Goal: Task Accomplishment & Management: Complete application form

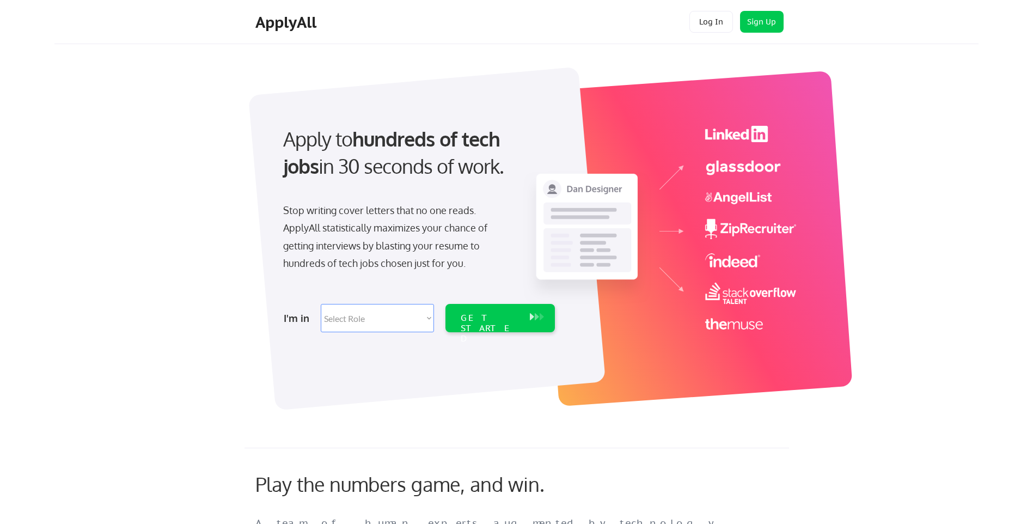
click at [383, 321] on select "Select Role Software Engineering Product Management Customer Success Sales UI/U…" at bounding box center [377, 318] width 113 height 28
select select ""hr_recruiting""
click at [321, 304] on select "Select Role Software Engineering Product Management Customer Success Sales UI/U…" at bounding box center [377, 318] width 113 height 28
select select ""hr_recruiting""
click at [513, 319] on div "GET STARTED" at bounding box center [490, 329] width 58 height 32
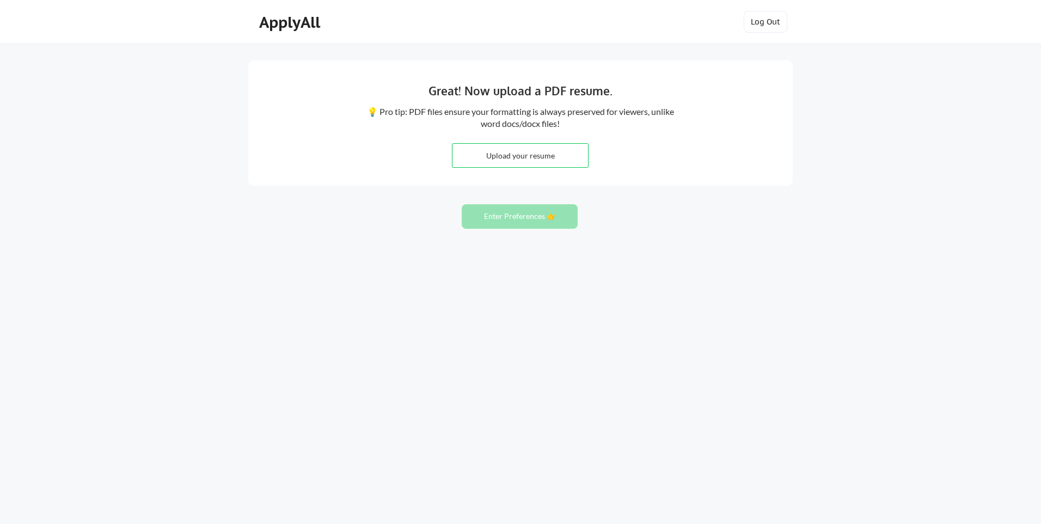
click at [543, 152] on input "file" at bounding box center [521, 155] width 136 height 23
type input "C:\fakepath\[PERSON_NAME] Resume - [DATE].pdf"
click at [521, 224] on button "Enter Preferences 👉" at bounding box center [520, 216] width 116 height 25
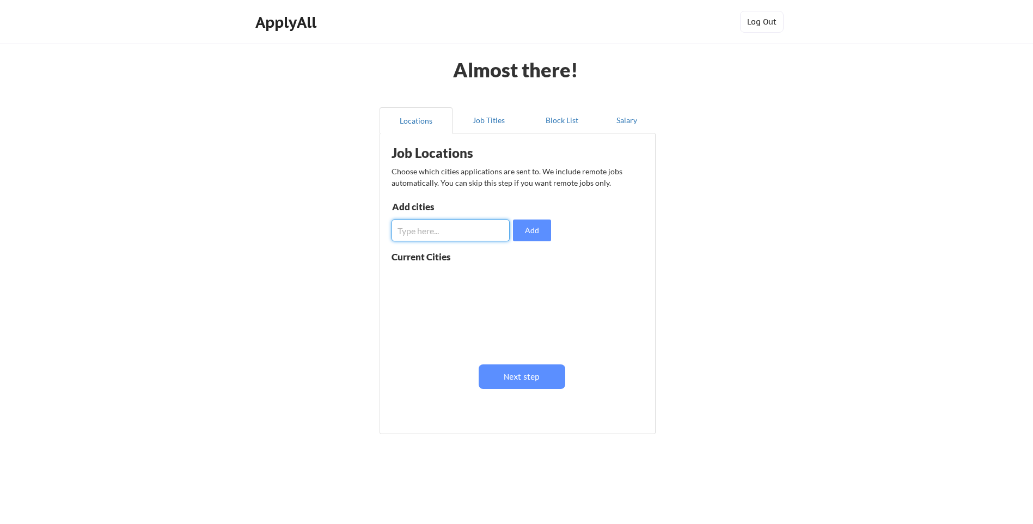
click at [437, 235] on input "input" at bounding box center [451, 231] width 118 height 22
type input "Vista, CA"
click at [537, 237] on button "Add" at bounding box center [532, 231] width 38 height 22
click at [417, 233] on input "input" at bounding box center [451, 231] width 118 height 22
type input "Carlsbad, CA"
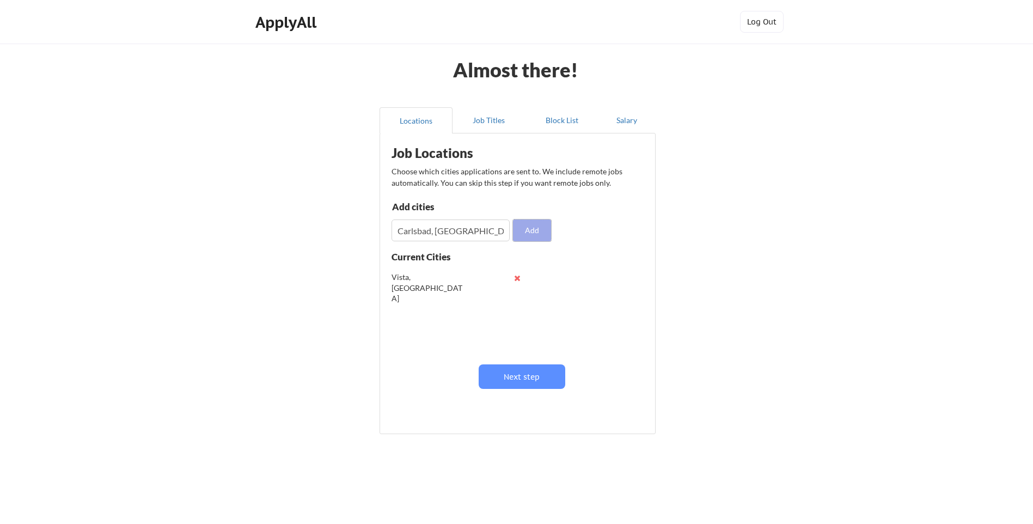
click at [533, 229] on button "Add" at bounding box center [532, 231] width 38 height 22
click at [476, 234] on input "input" at bounding box center [451, 231] width 118 height 22
type input "Oceanside, CA"
click at [531, 225] on button "Add" at bounding box center [532, 231] width 38 height 22
click at [459, 236] on input "input" at bounding box center [451, 231] width 118 height 22
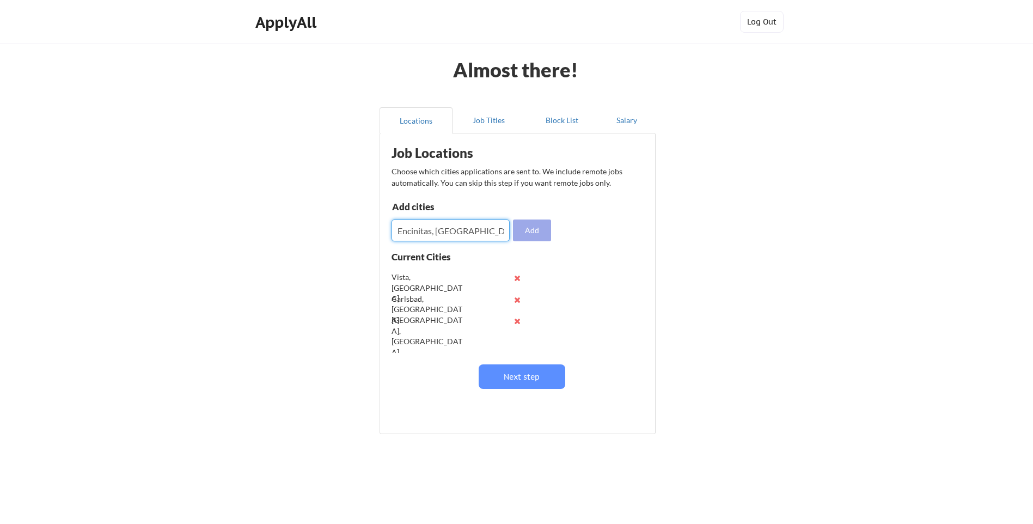
type input "Encinitas, CA"
click at [537, 235] on button "Add" at bounding box center [532, 231] width 38 height 22
click at [432, 235] on input "input" at bounding box center [451, 231] width 118 height 22
type input "San Marcos, CA"
click at [519, 216] on div "Add cities Add" at bounding box center [473, 221] width 163 height 39
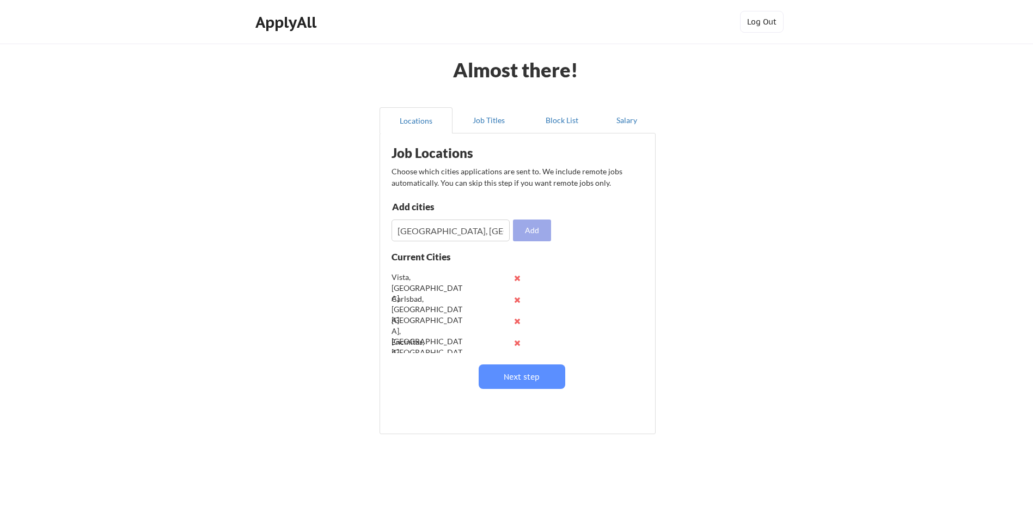
click at [532, 231] on button "Add" at bounding box center [532, 231] width 38 height 22
click at [435, 228] on input "input" at bounding box center [451, 231] width 118 height 22
type input "C"
type input "San Diego, CA"
click at [535, 234] on button "Add" at bounding box center [532, 231] width 38 height 22
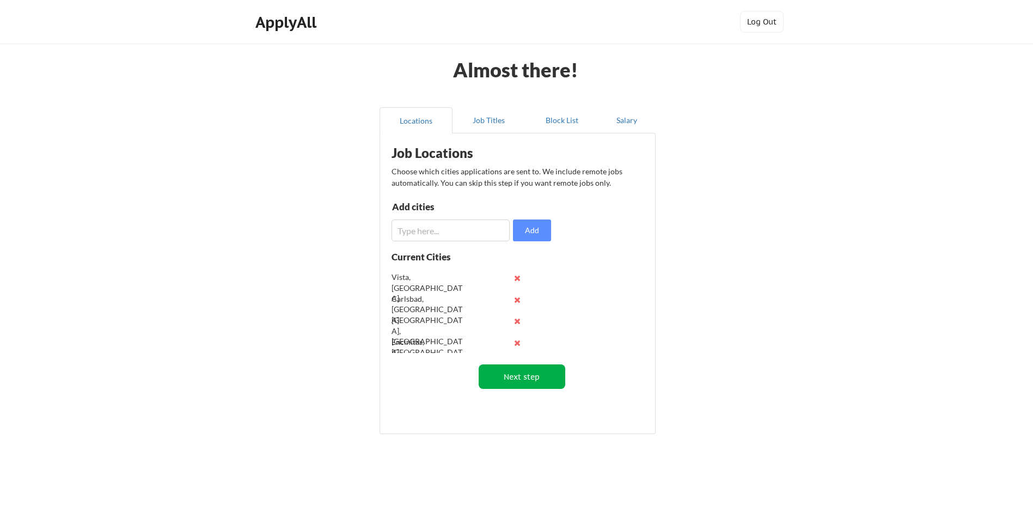
click at [533, 384] on button "Next step" at bounding box center [522, 376] width 87 height 25
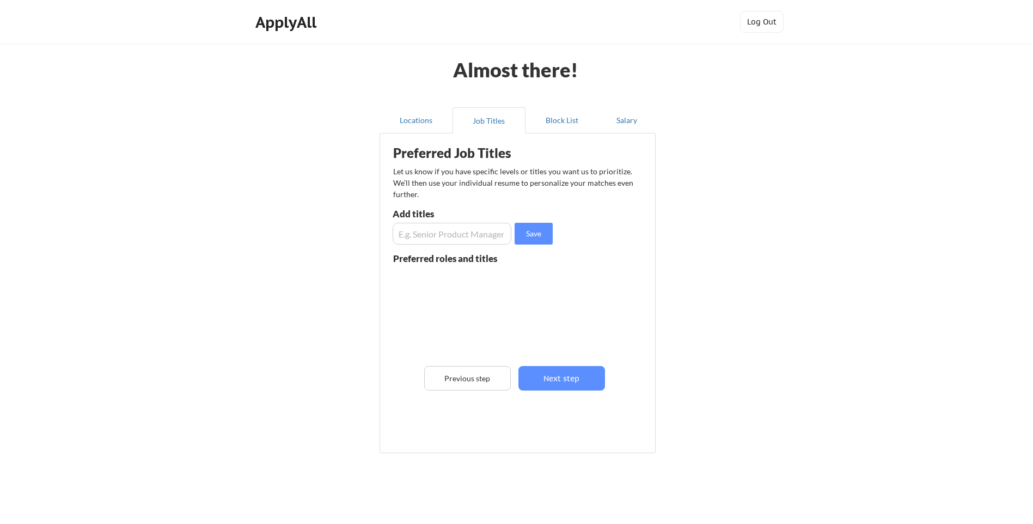
click at [426, 234] on input "input" at bounding box center [452, 234] width 119 height 22
type input "Sr. HRBP"
click at [549, 236] on button "Save" at bounding box center [534, 234] width 38 height 22
click at [446, 234] on input "input" at bounding box center [452, 234] width 119 height 22
type input "HR Manager"
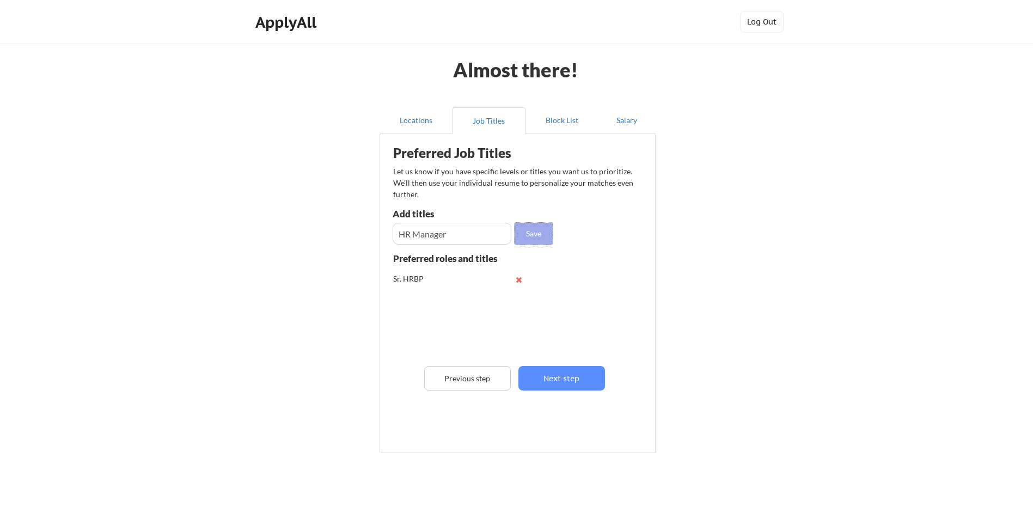
click at [544, 239] on button "Save" at bounding box center [534, 234] width 38 height 22
click at [398, 240] on input "input" at bounding box center [452, 234] width 119 height 22
type input "P"
type input "Sr. People and Culture Partner"
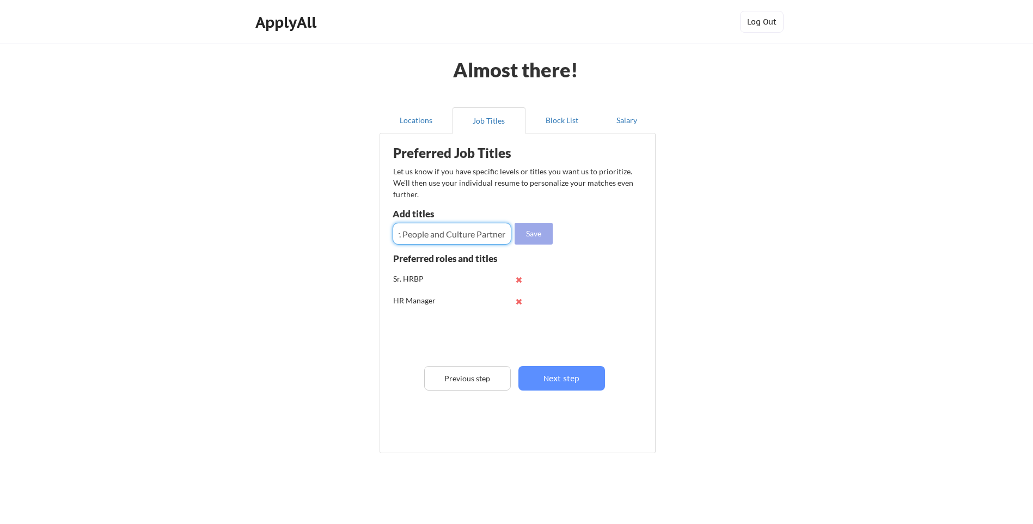
click at [541, 233] on button "Save" at bounding box center [534, 234] width 38 height 22
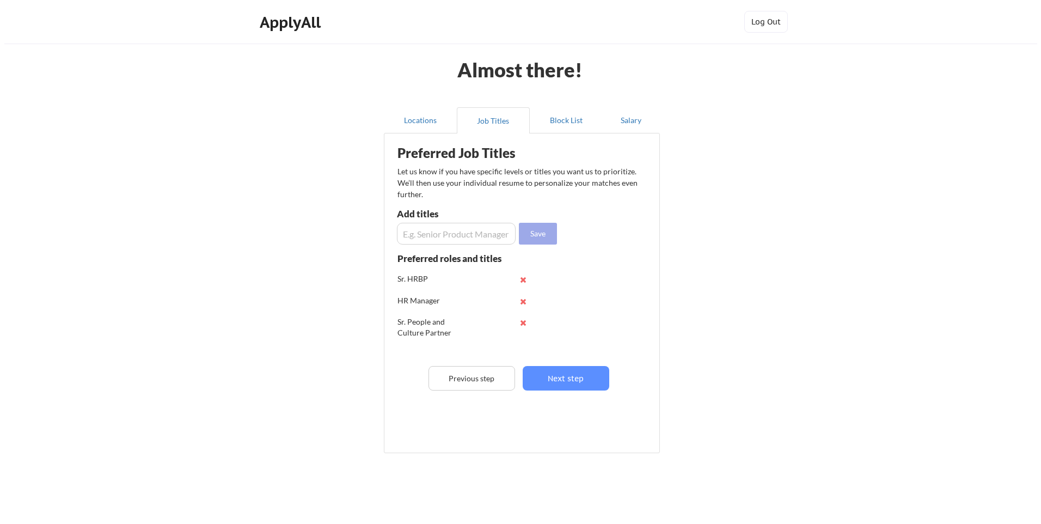
scroll to position [0, 0]
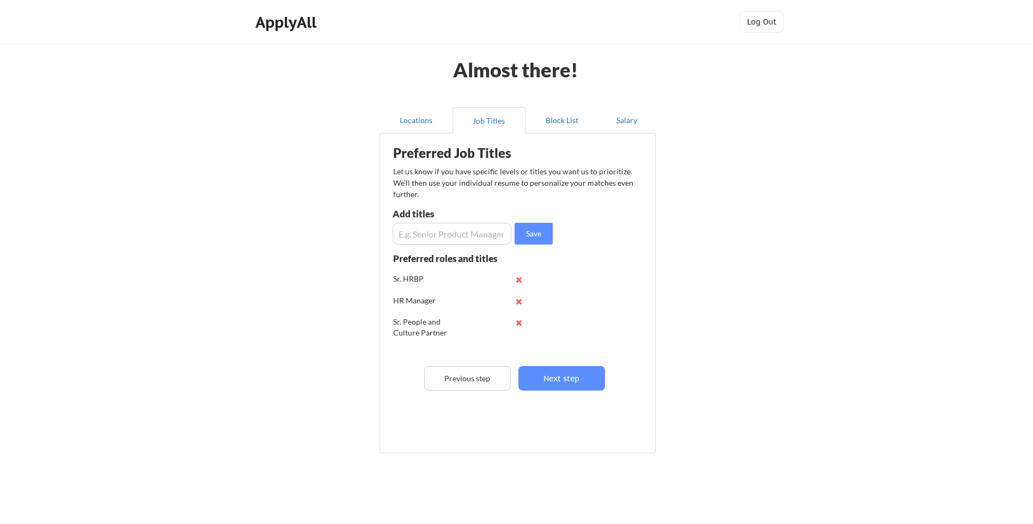
click at [414, 236] on input "input" at bounding box center [452, 234] width 119 height 22
type input "P&C Manager"
click at [538, 233] on button "Save" at bounding box center [534, 234] width 38 height 22
click at [550, 373] on button "Next step" at bounding box center [562, 378] width 87 height 25
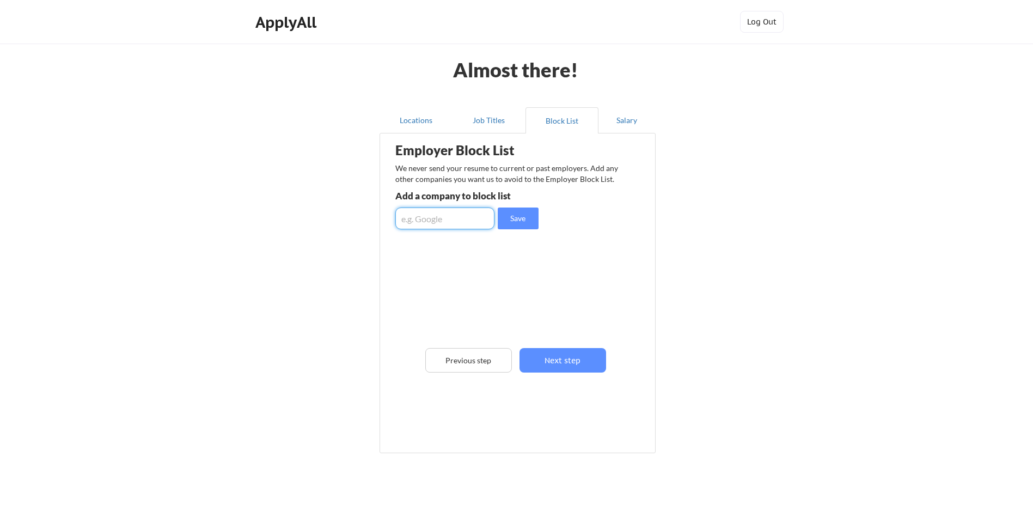
click at [437, 221] on input "input" at bounding box center [444, 219] width 99 height 22
type input "Renovate America"
click at [511, 222] on button "Save" at bounding box center [518, 219] width 41 height 22
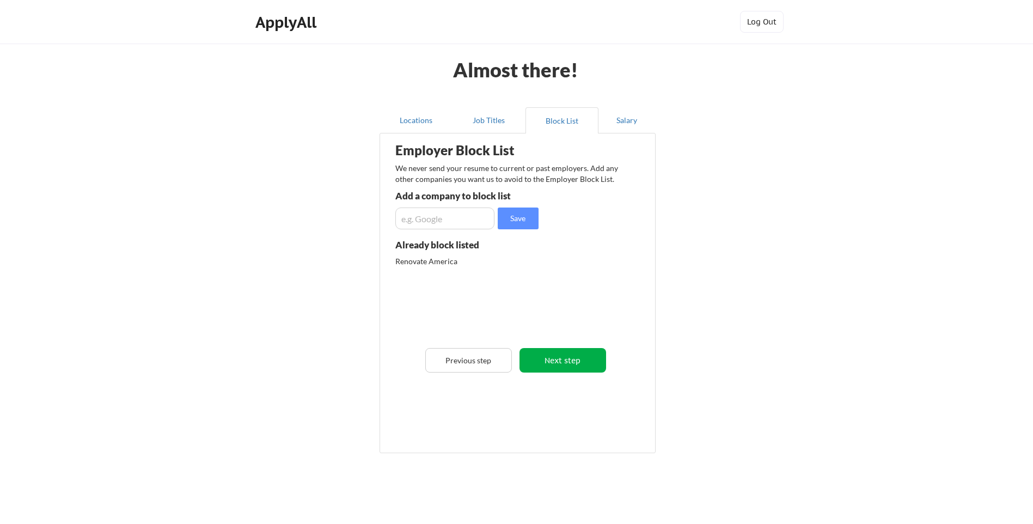
click at [577, 356] on button "Next step" at bounding box center [563, 360] width 87 height 25
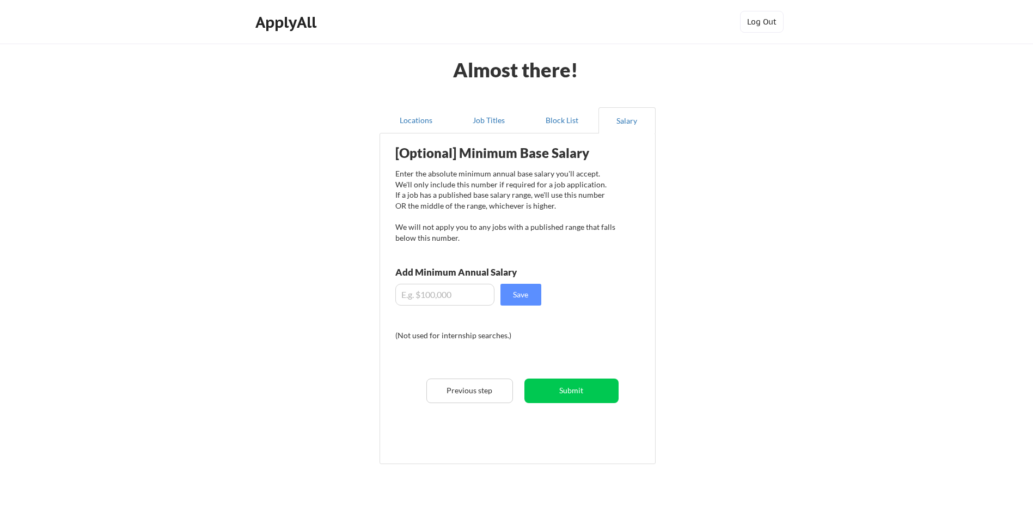
click at [424, 295] on input "input" at bounding box center [444, 295] width 99 height 22
type input "$145,000"
click at [538, 292] on button "Save" at bounding box center [521, 295] width 41 height 22
click at [558, 399] on button "Submit" at bounding box center [572, 391] width 94 height 25
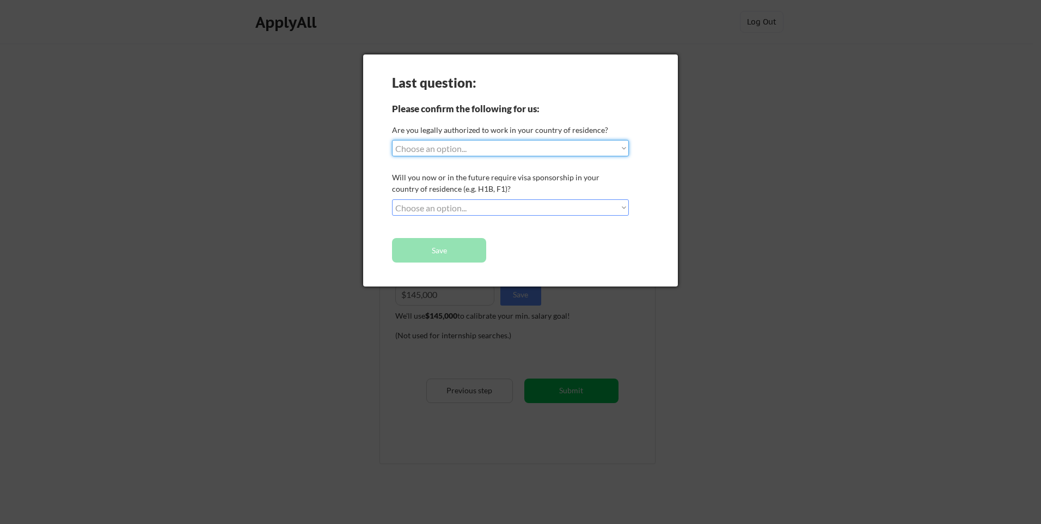
click at [486, 146] on select "Choose an option... Yes, I am a US Citizen Yes, I am a Canadian Citizen Yes, I …" at bounding box center [510, 148] width 237 height 16
select select ""yes__i_am_a_us_citizen""
click at [392, 140] on select "Choose an option... Yes, I am a US Citizen Yes, I am a Canadian Citizen Yes, I …" at bounding box center [510, 148] width 237 height 16
click at [419, 210] on select "Choose an option... No, I will not need sponsorship Yes, I will need sponsorship" at bounding box center [510, 207] width 237 height 16
select select ""no__i_will_not_need_sponsorship""
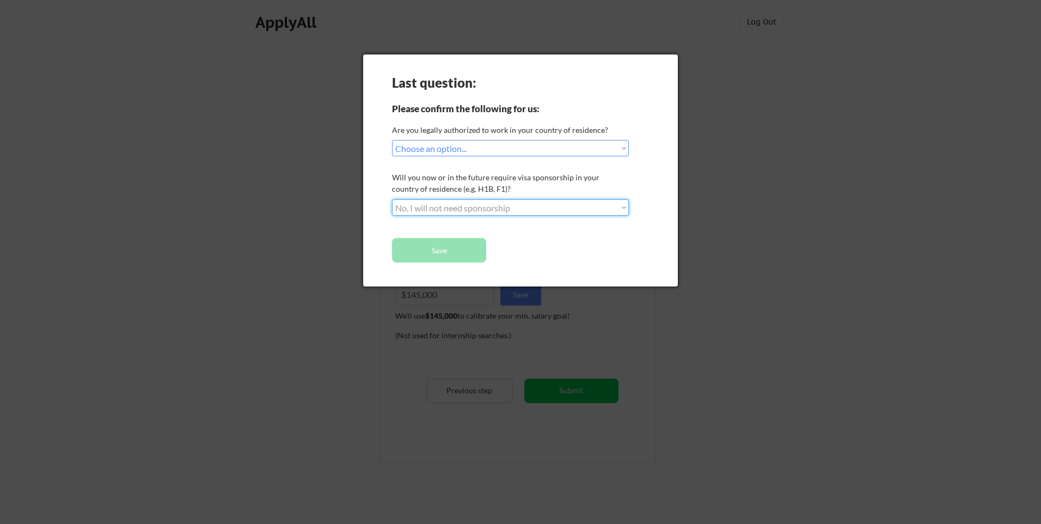
click at [392, 199] on select "Choose an option... No, I will not need sponsorship Yes, I will need sponsorship" at bounding box center [510, 207] width 237 height 16
click at [474, 253] on button "Save" at bounding box center [439, 250] width 94 height 25
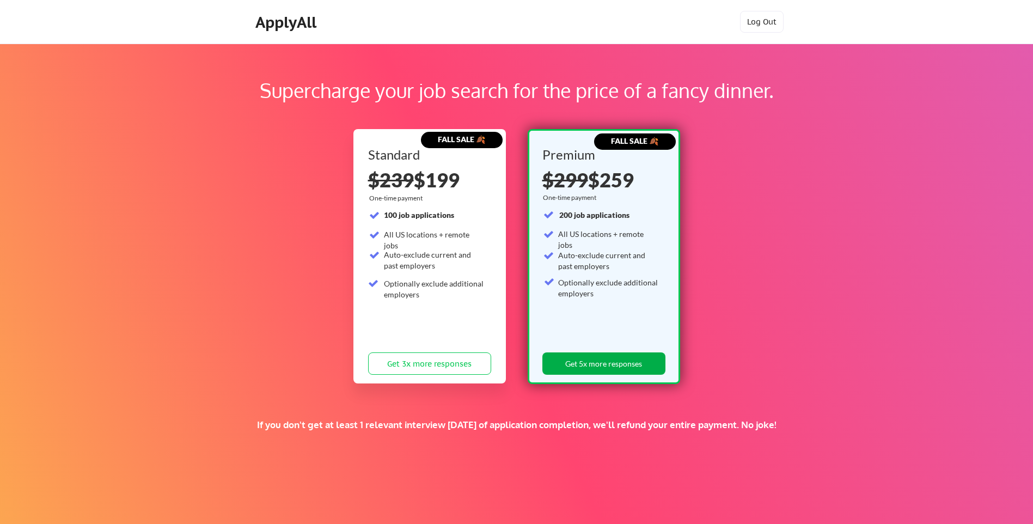
click at [616, 367] on button "Get 5x more responses" at bounding box center [604, 363] width 123 height 22
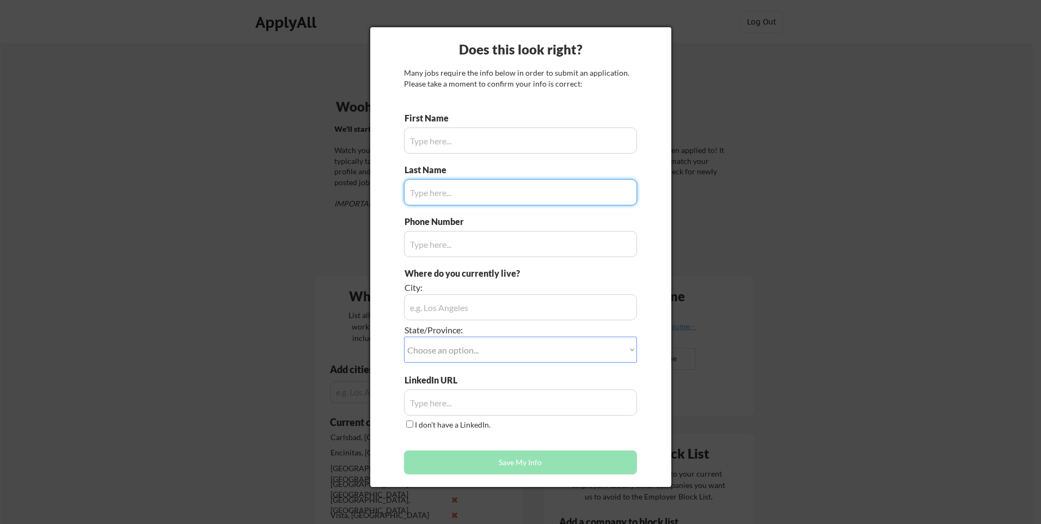
type input "Jessica"
type input "(209) 579-4592"
click at [451, 194] on input "input" at bounding box center [520, 192] width 233 height 26
type input "JOhnson"
click at [455, 310] on input "input" at bounding box center [520, 307] width 233 height 26
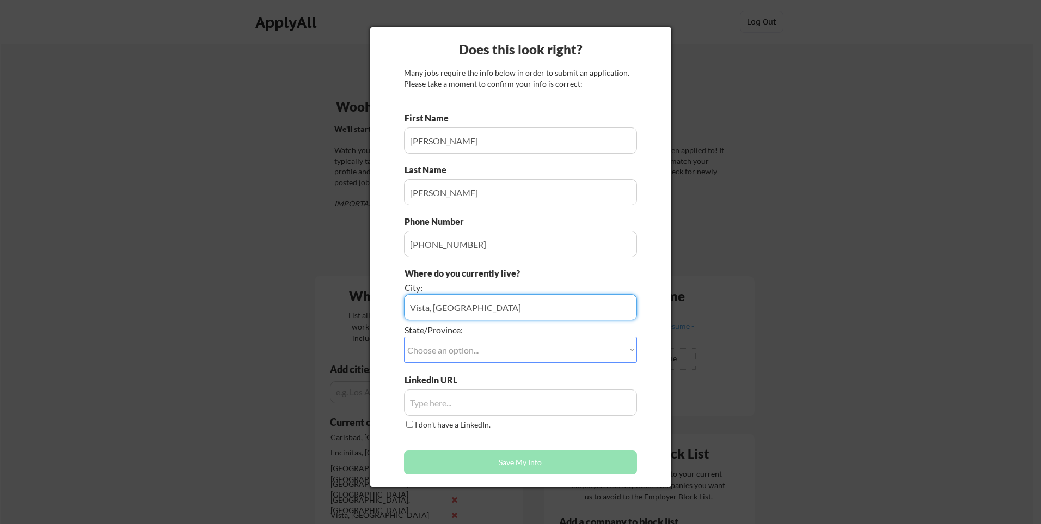
type input "Vista, CA"
click at [453, 343] on select "Choose an option... Other/Not Applicable Alabama Alaska Alberta Arizona Arkansa…" at bounding box center [520, 350] width 233 height 26
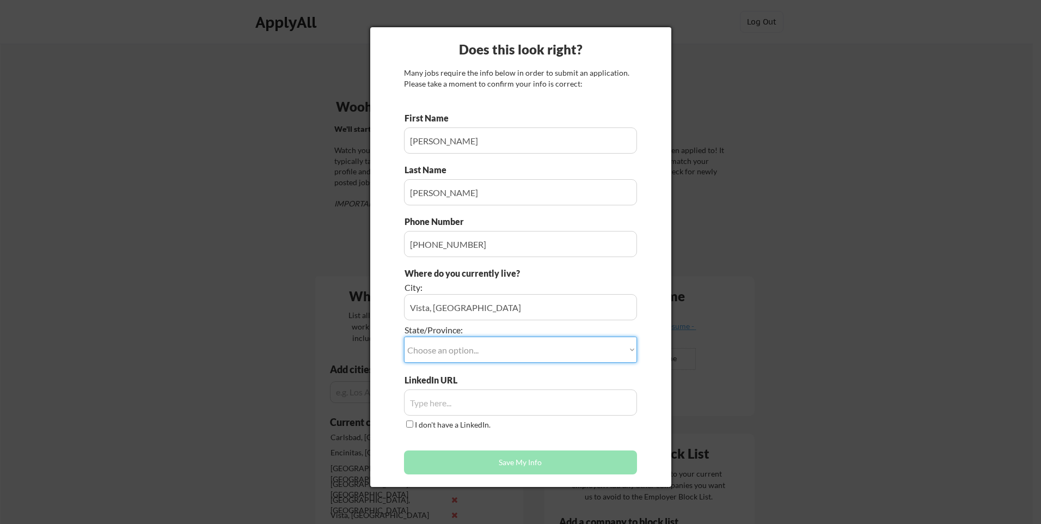
select select ""California""
click at [404, 337] on select "Choose an option... Other/Not Applicable Alabama Alaska Alberta Arizona Arkansa…" at bounding box center [520, 350] width 233 height 26
click at [380, 389] on div "Does this look right? Many jobs require the info below in order to submit an ap…" at bounding box center [520, 257] width 301 height 460
click at [448, 409] on input "input" at bounding box center [520, 402] width 233 height 26
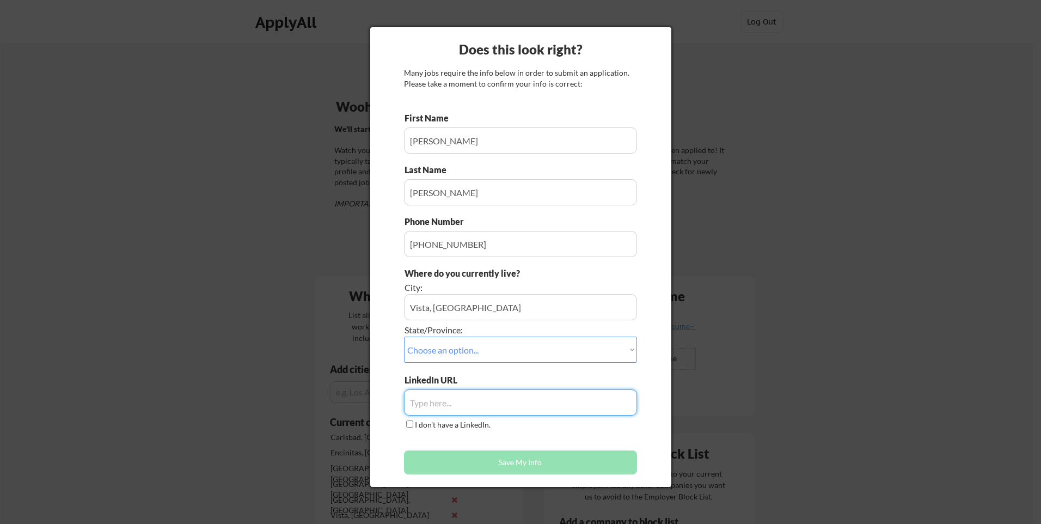
paste input "https://www.linkedin.com/in/jessica-johnson-b90381112/"
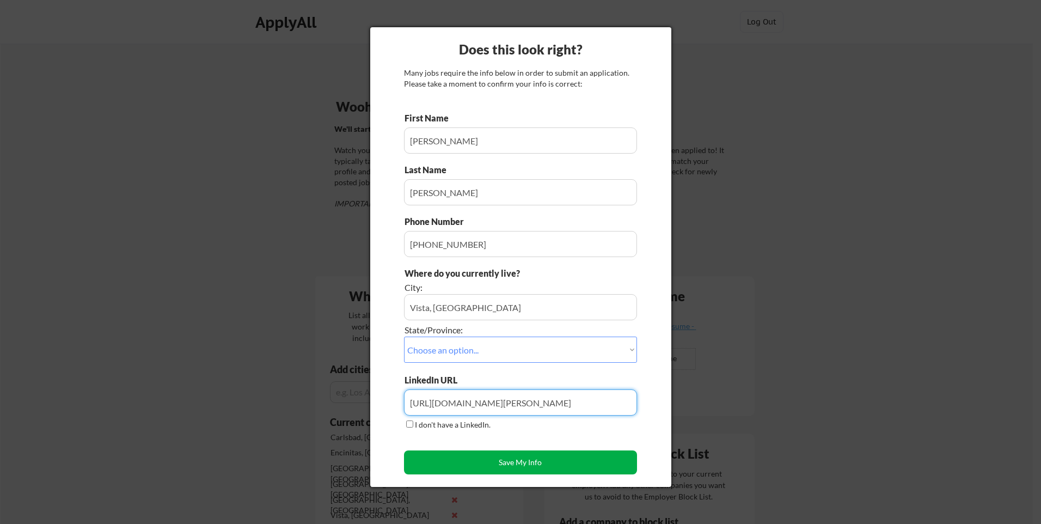
type input "https://www.linkedin.com/in/jessica-johnson-b90381112/"
click at [531, 463] on button "Save My Info" at bounding box center [520, 462] width 233 height 24
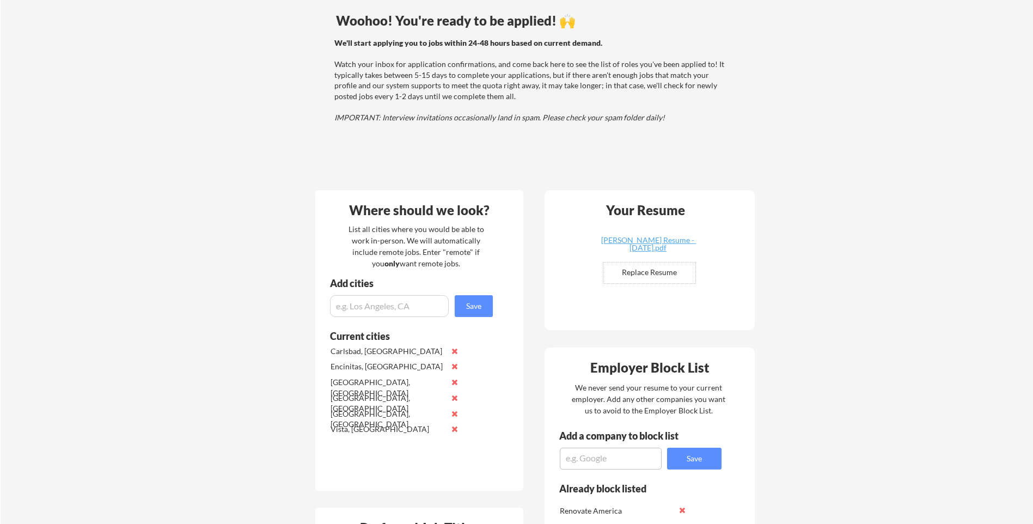
scroll to position [218, 0]
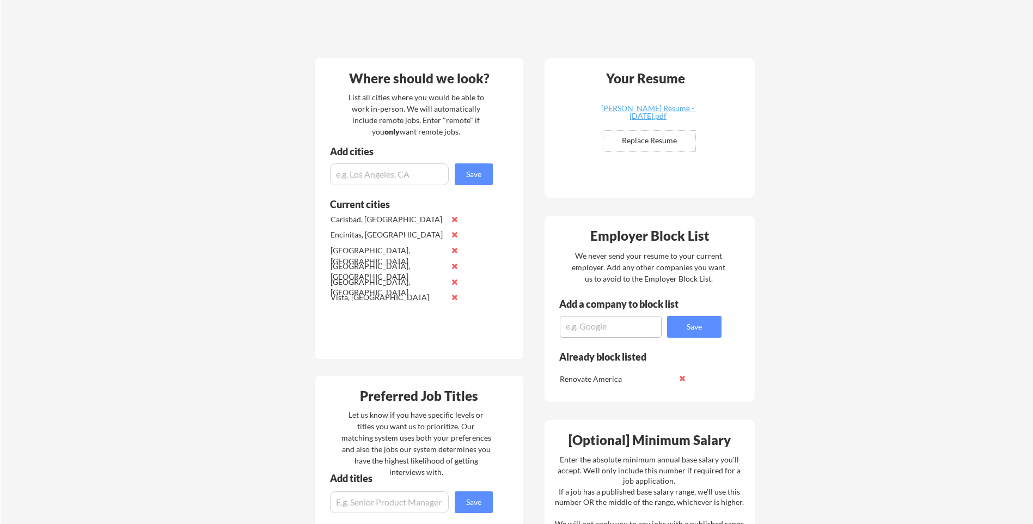
click at [602, 323] on textarea at bounding box center [611, 327] width 102 height 22
type textarea "danaher"
click at [700, 325] on button "Save" at bounding box center [694, 327] width 54 height 22
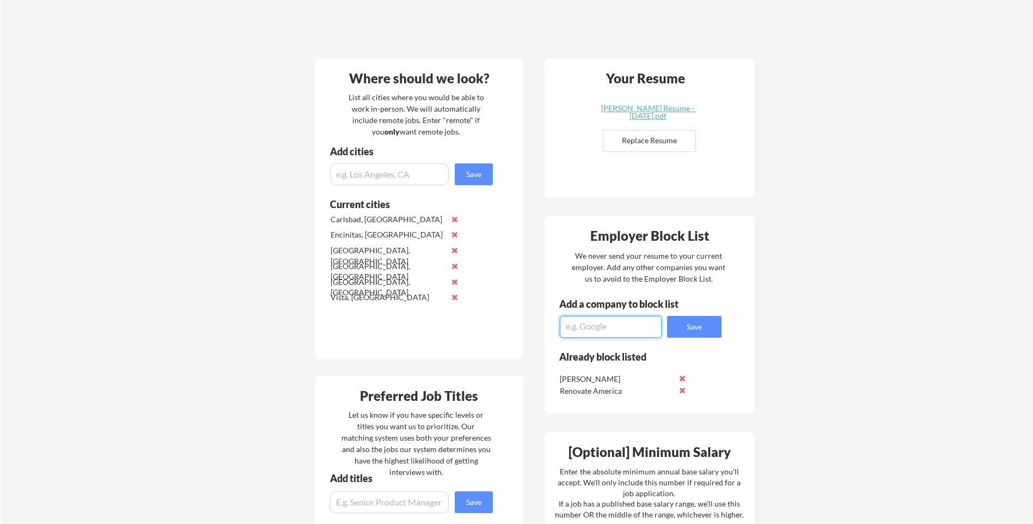
click at [613, 337] on textarea at bounding box center [611, 327] width 102 height 22
type textarea "radiometer"
click at [698, 322] on button "Save" at bounding box center [694, 327] width 54 height 22
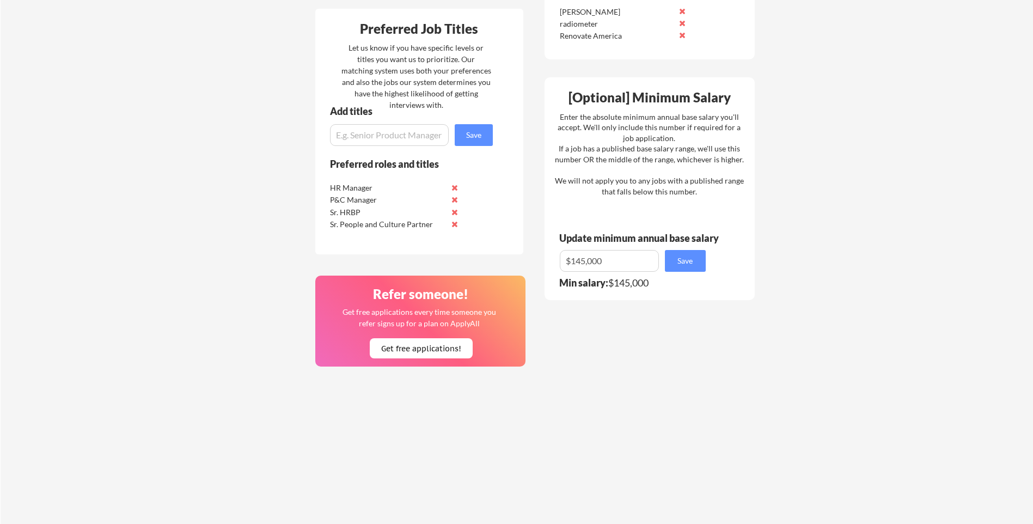
scroll to position [599, 0]
